Goal: Task Accomplishment & Management: Use online tool/utility

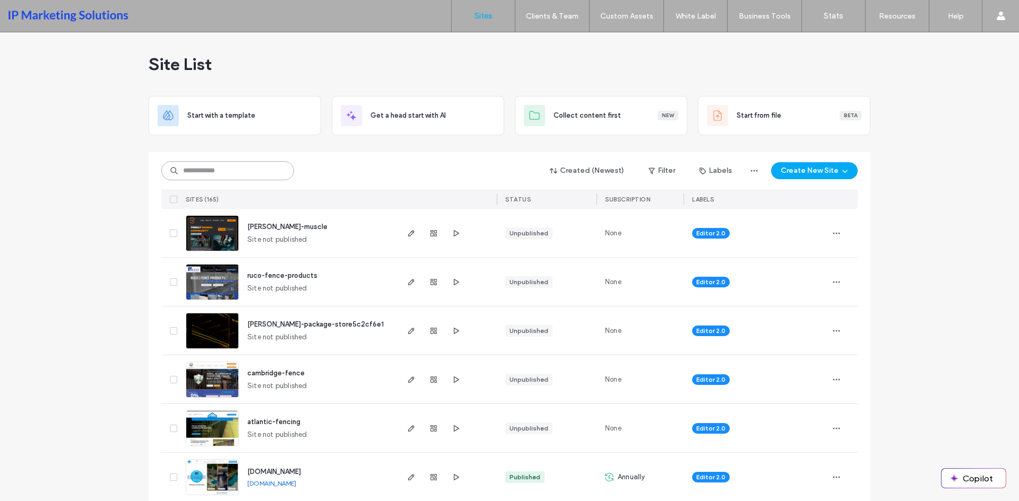
click at [203, 172] on input at bounding box center [227, 170] width 133 height 19
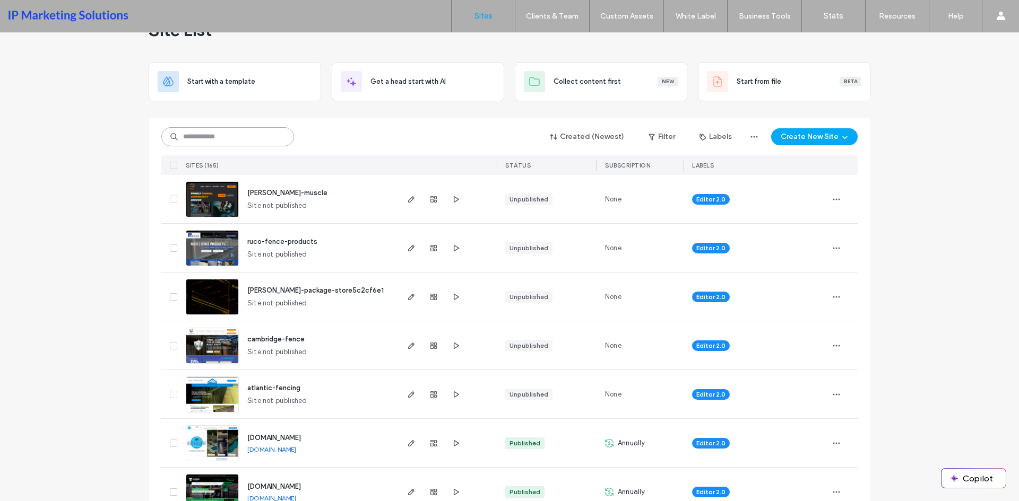
scroll to position [53, 0]
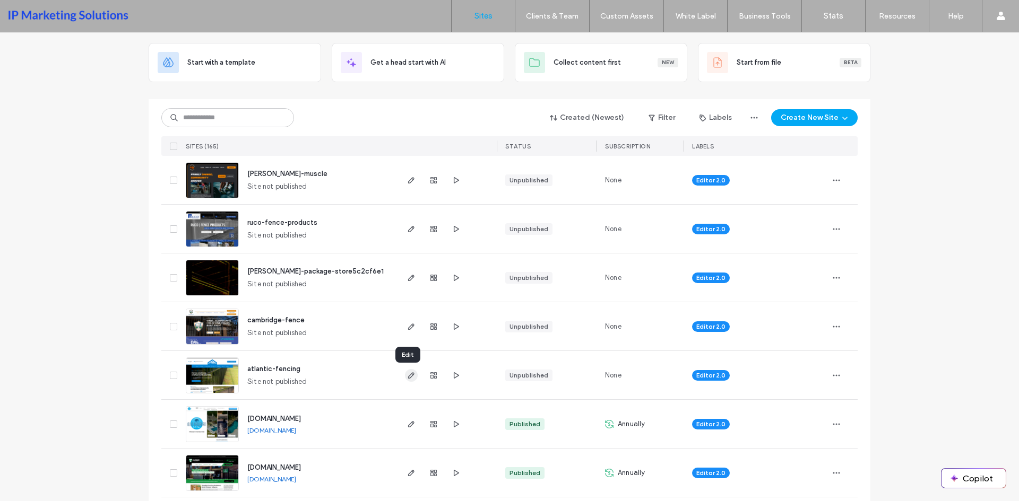
click at [407, 375] on icon "button" at bounding box center [411, 375] width 8 height 8
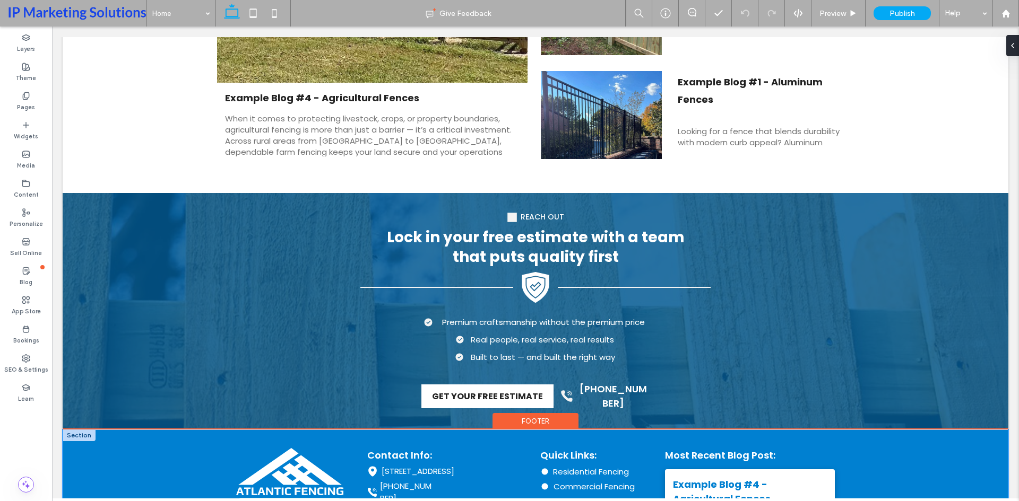
scroll to position [3641, 0]
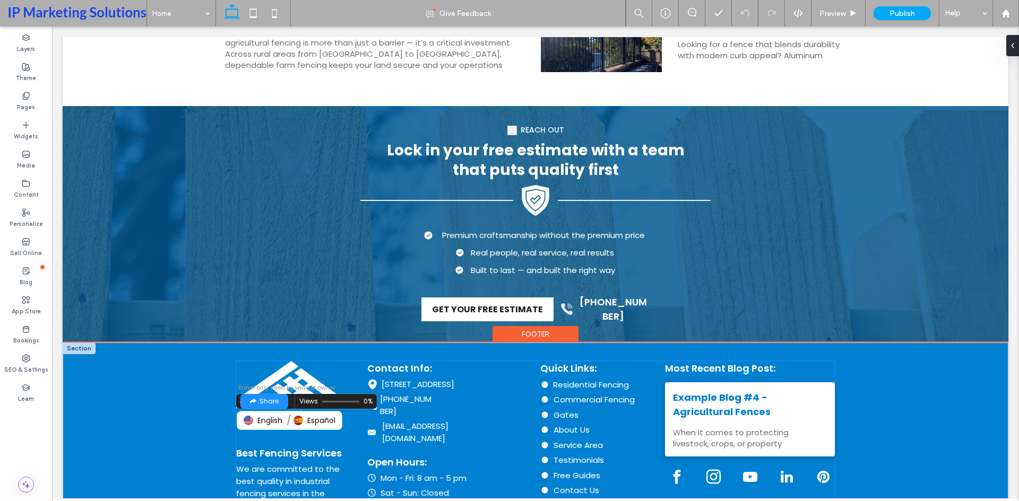
click at [329, 411] on div "English Español" at bounding box center [290, 420] width 106 height 19
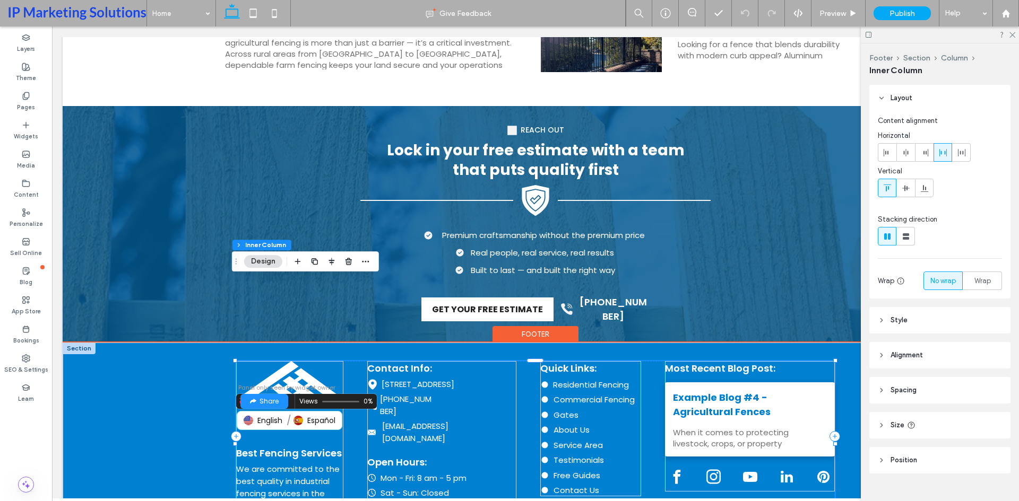
click at [323, 411] on div "English Español" at bounding box center [290, 420] width 106 height 19
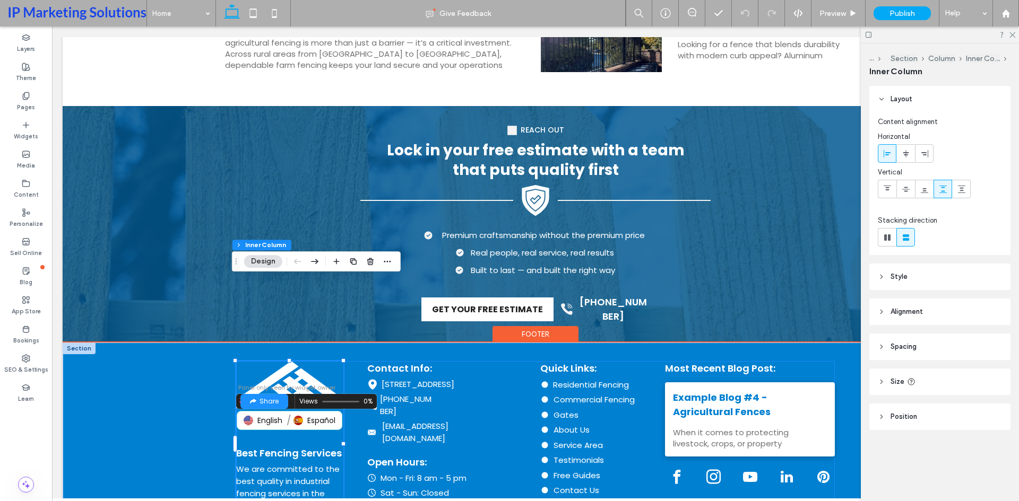
click at [323, 411] on div "English Español" at bounding box center [290, 420] width 106 height 19
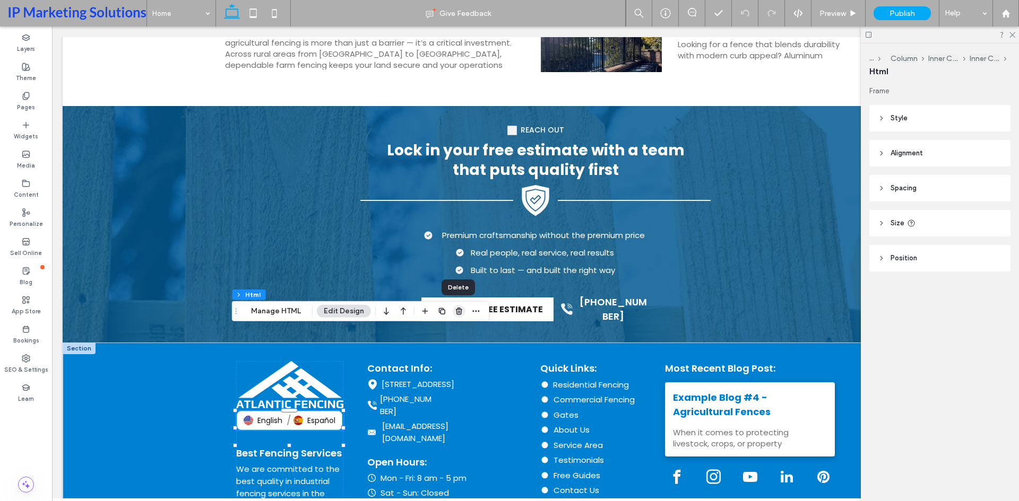
click at [456, 313] on use "button" at bounding box center [459, 311] width 6 height 7
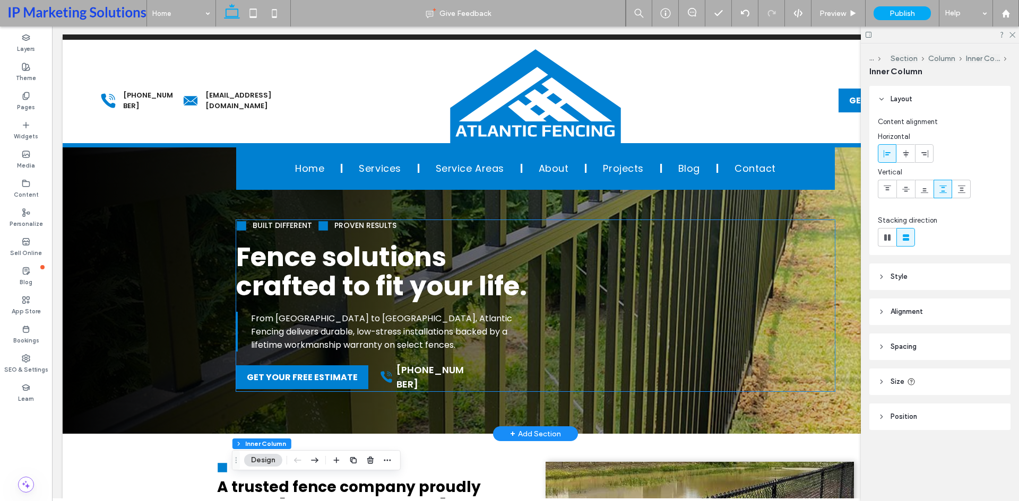
scroll to position [0, 0]
